Goal: Check status

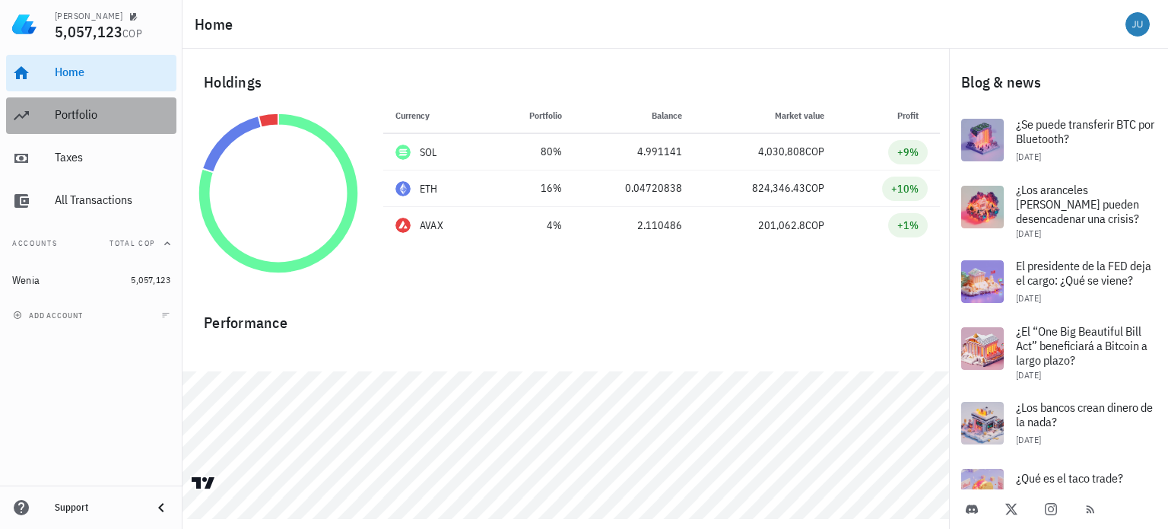
click at [83, 124] on div "Portfolio" at bounding box center [113, 115] width 116 height 34
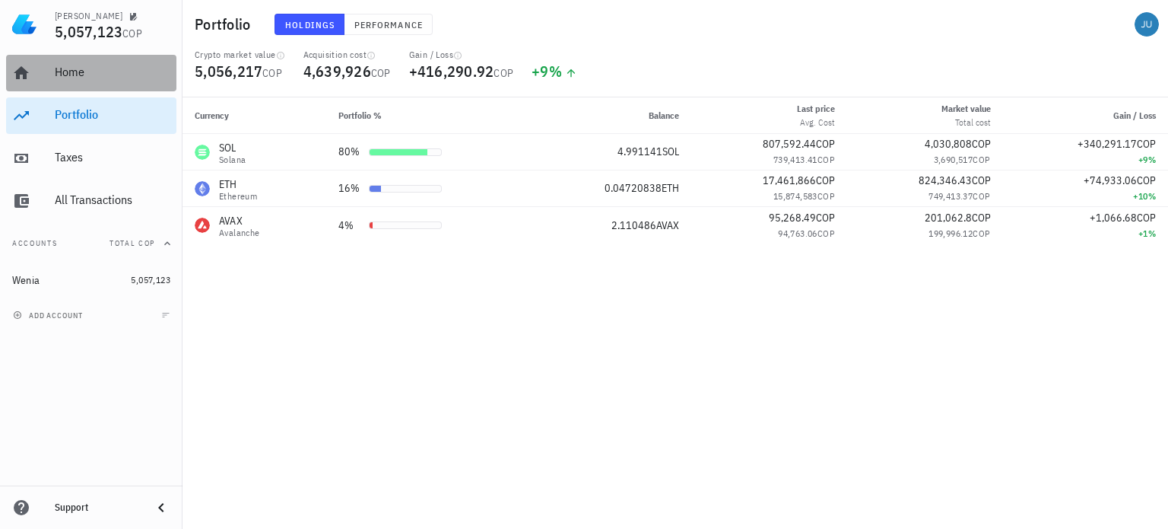
click at [72, 82] on div "Home" at bounding box center [113, 73] width 116 height 34
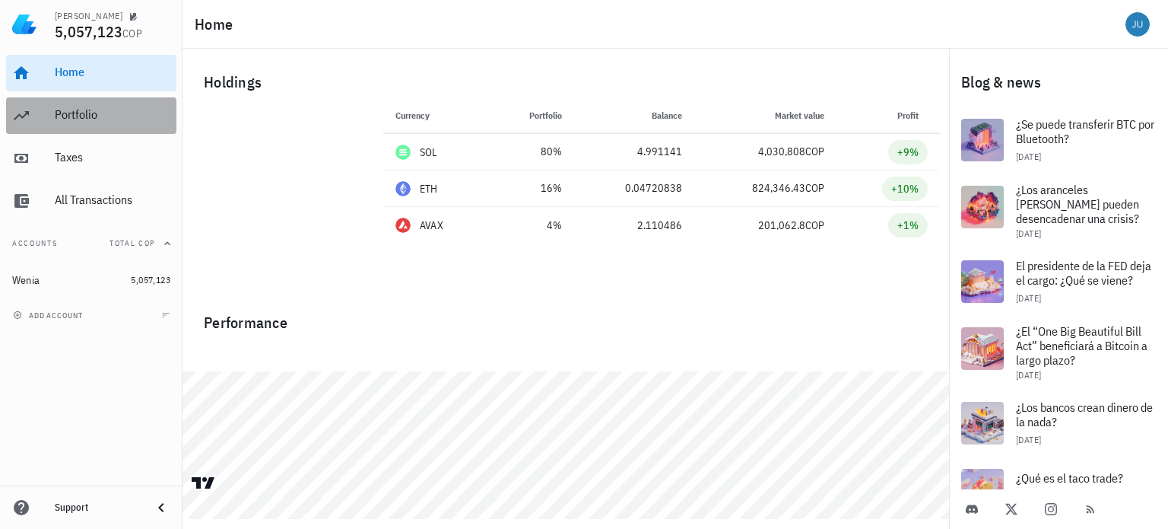
click at [73, 129] on div "Portfolio" at bounding box center [113, 115] width 116 height 34
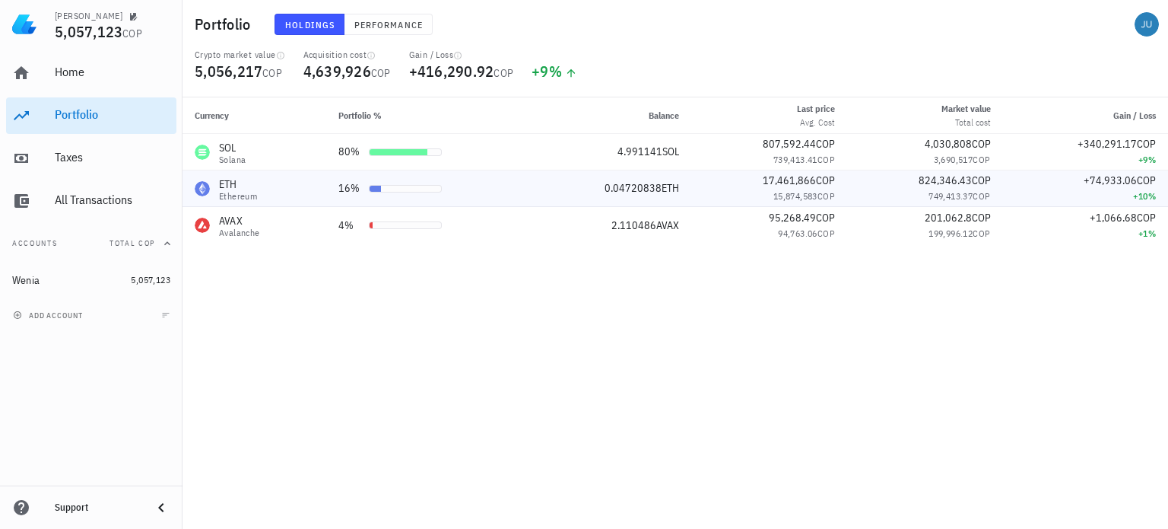
click at [236, 199] on div "Ethereum" at bounding box center [238, 196] width 38 height 9
click at [259, 167] on td "SOL Solana" at bounding box center [255, 152] width 144 height 37
click at [259, 162] on div "SOL Solana" at bounding box center [254, 152] width 119 height 24
click at [840, 344] on div "Currency Portfolio % Balance Last price Avg. Cost Market value Total cost Gain …" at bounding box center [676, 312] width 986 height 431
